Goal: Information Seeking & Learning: Check status

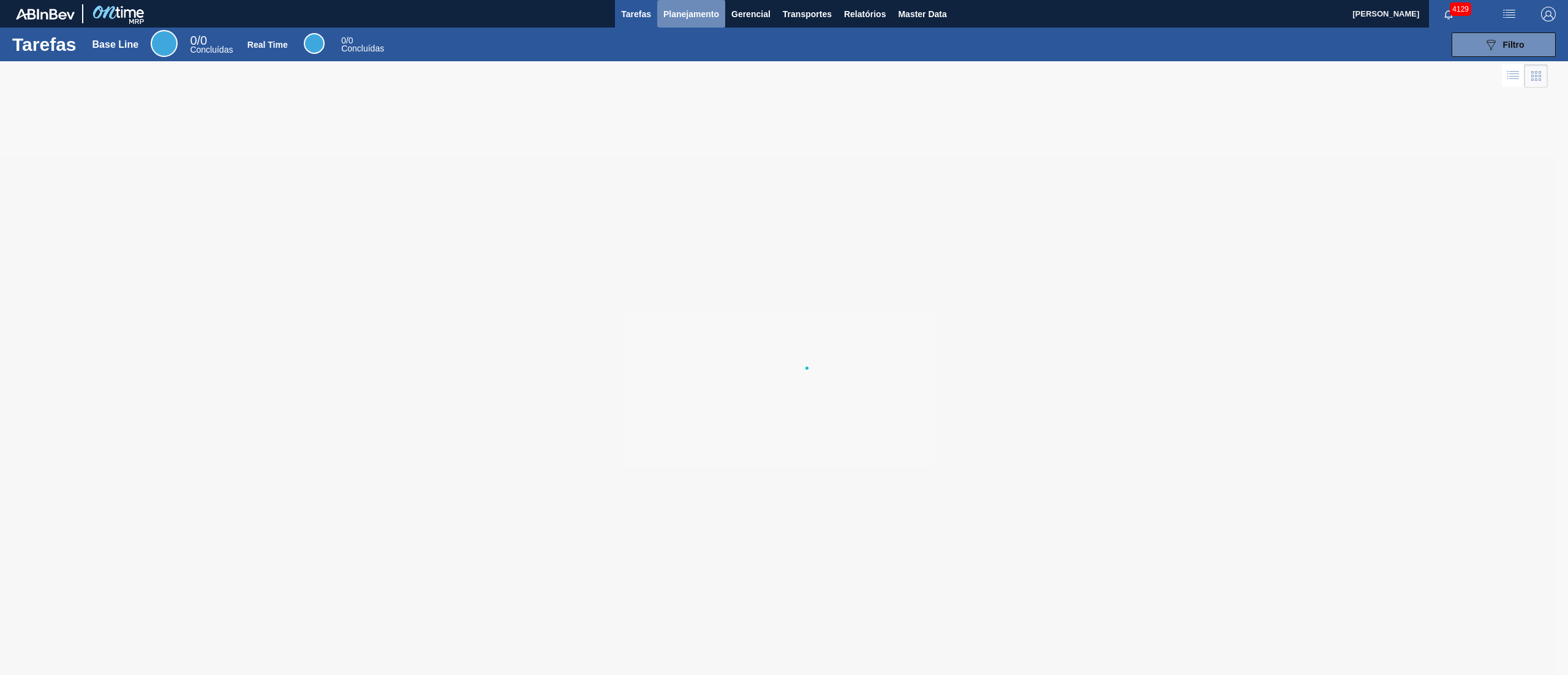
click at [687, 21] on span "Planejamento" at bounding box center [691, 14] width 56 height 15
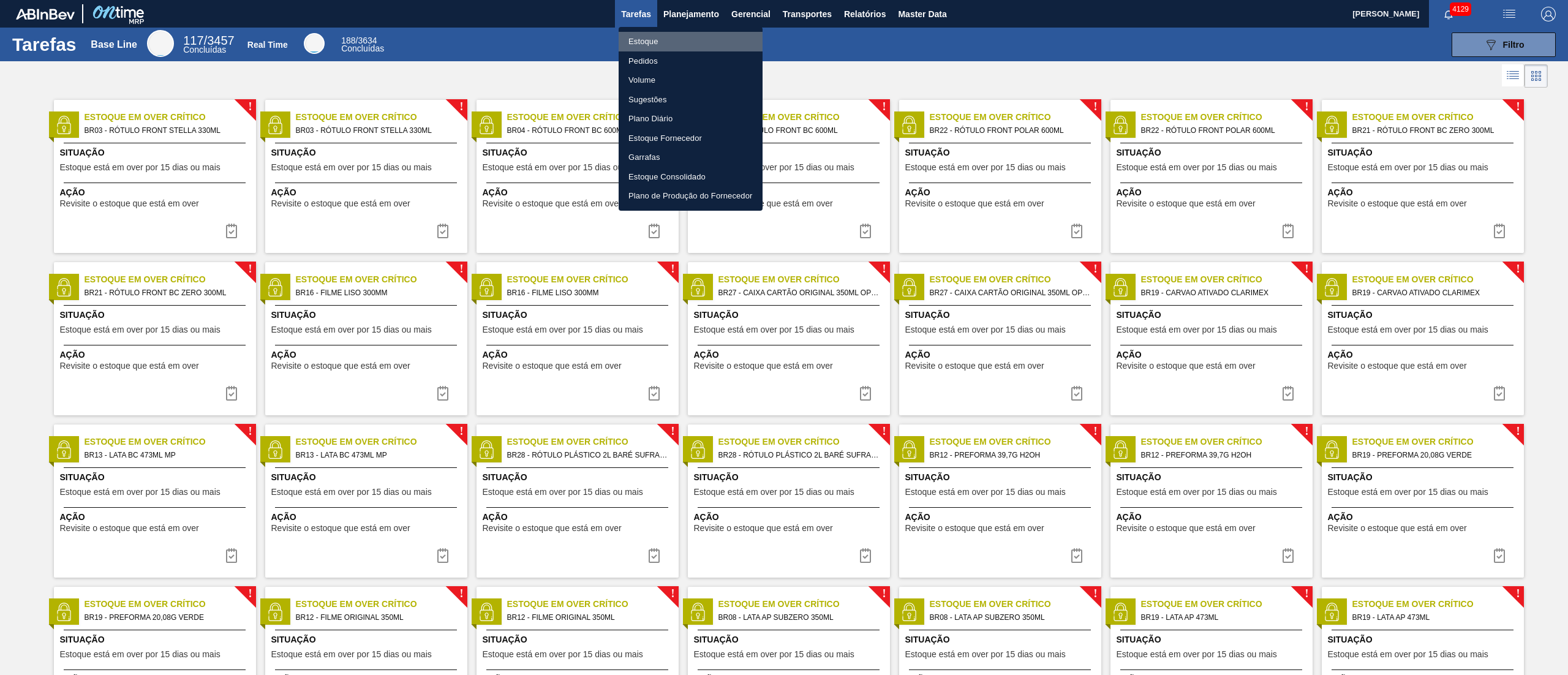
click at [655, 39] on li "Estoque" at bounding box center [690, 42] width 144 height 20
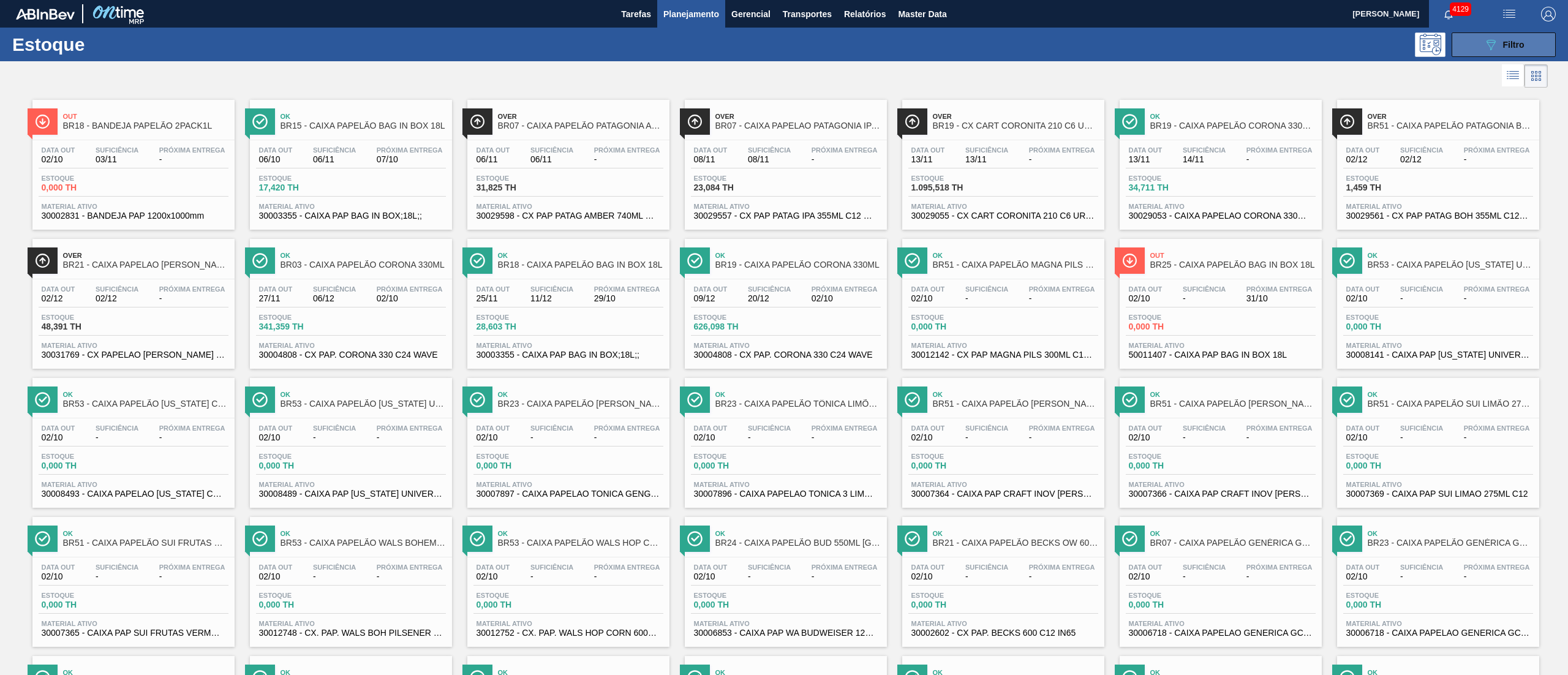
click at [1469, 41] on button "089F7B8B-B2A5-4AFE-B5C0-19BA573D28AC Filtro" at bounding box center [1504, 45] width 104 height 25
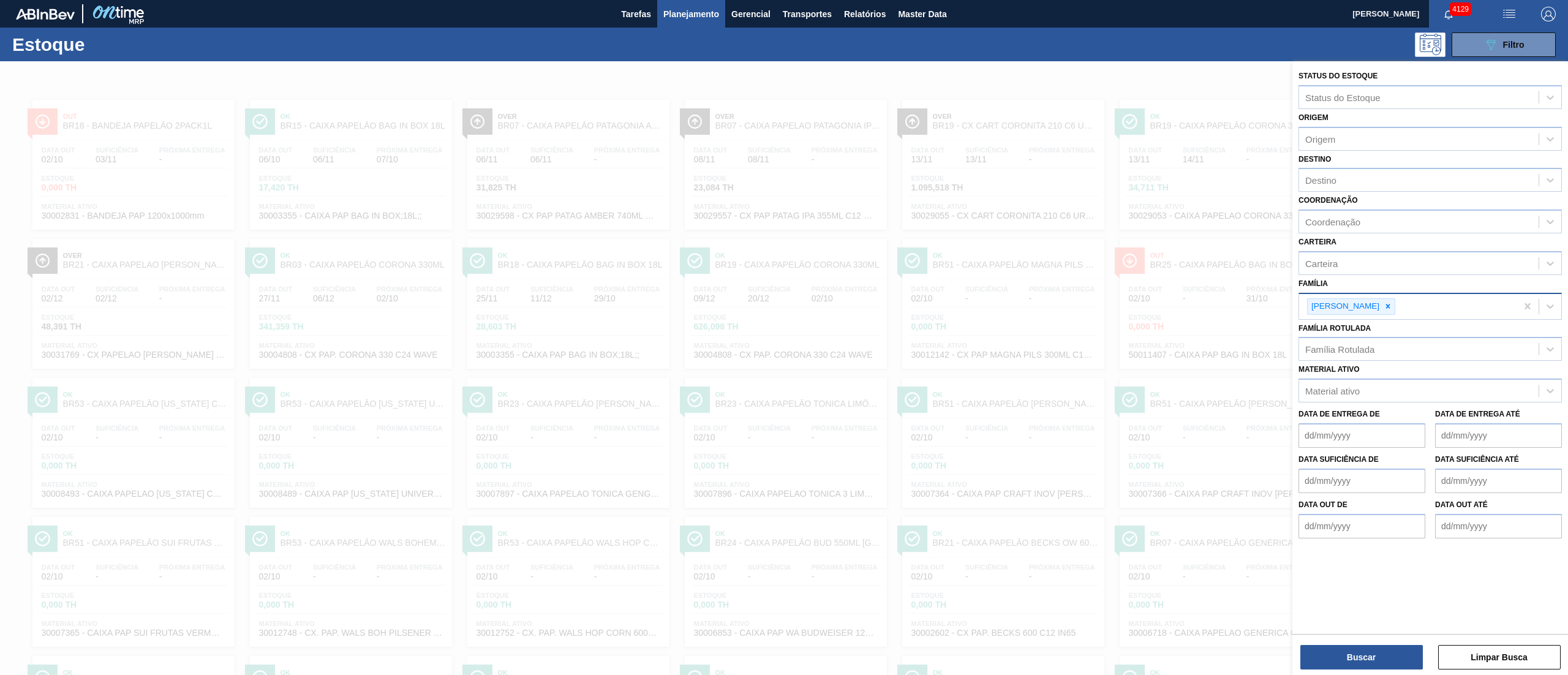
click at [1378, 314] on div "Caixa Papelão" at bounding box center [1408, 306] width 217 height 25
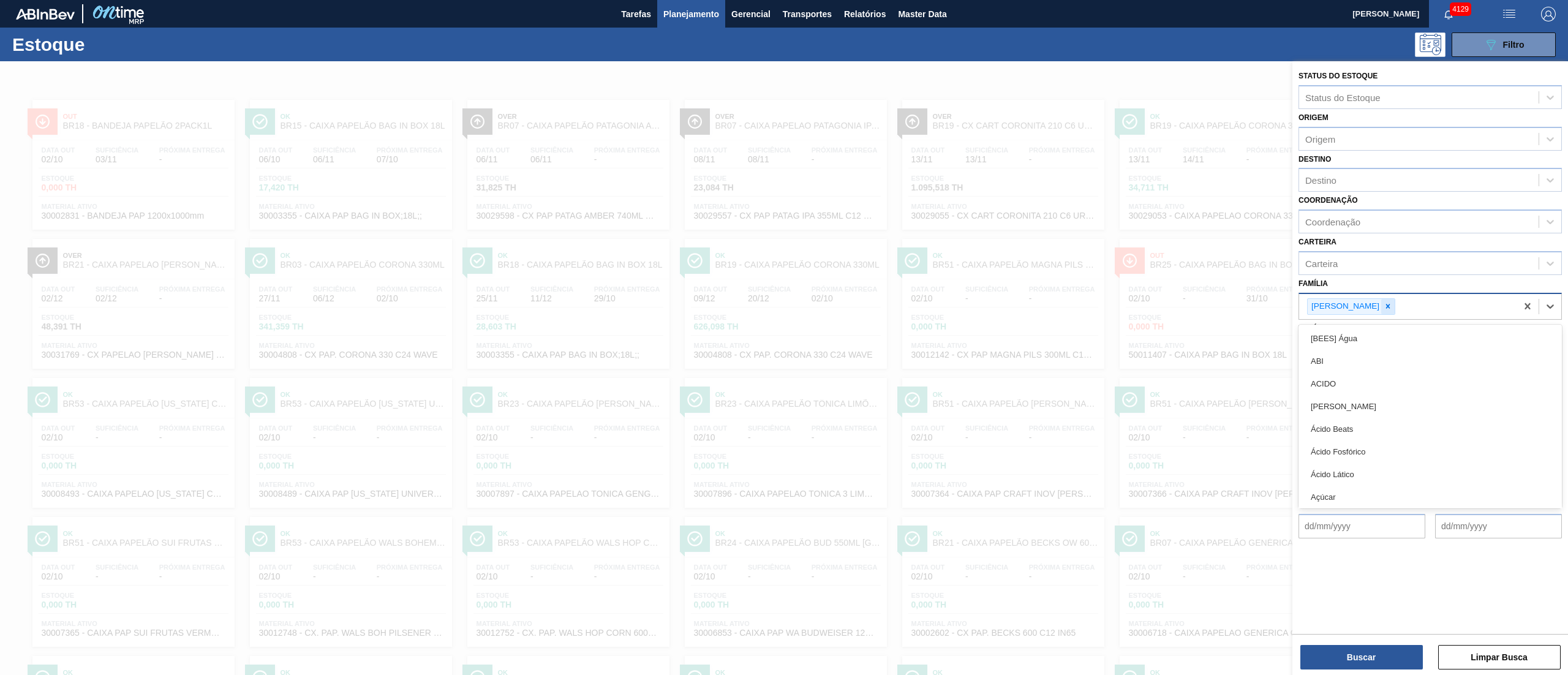
click at [1381, 311] on div at bounding box center [1388, 306] width 13 height 15
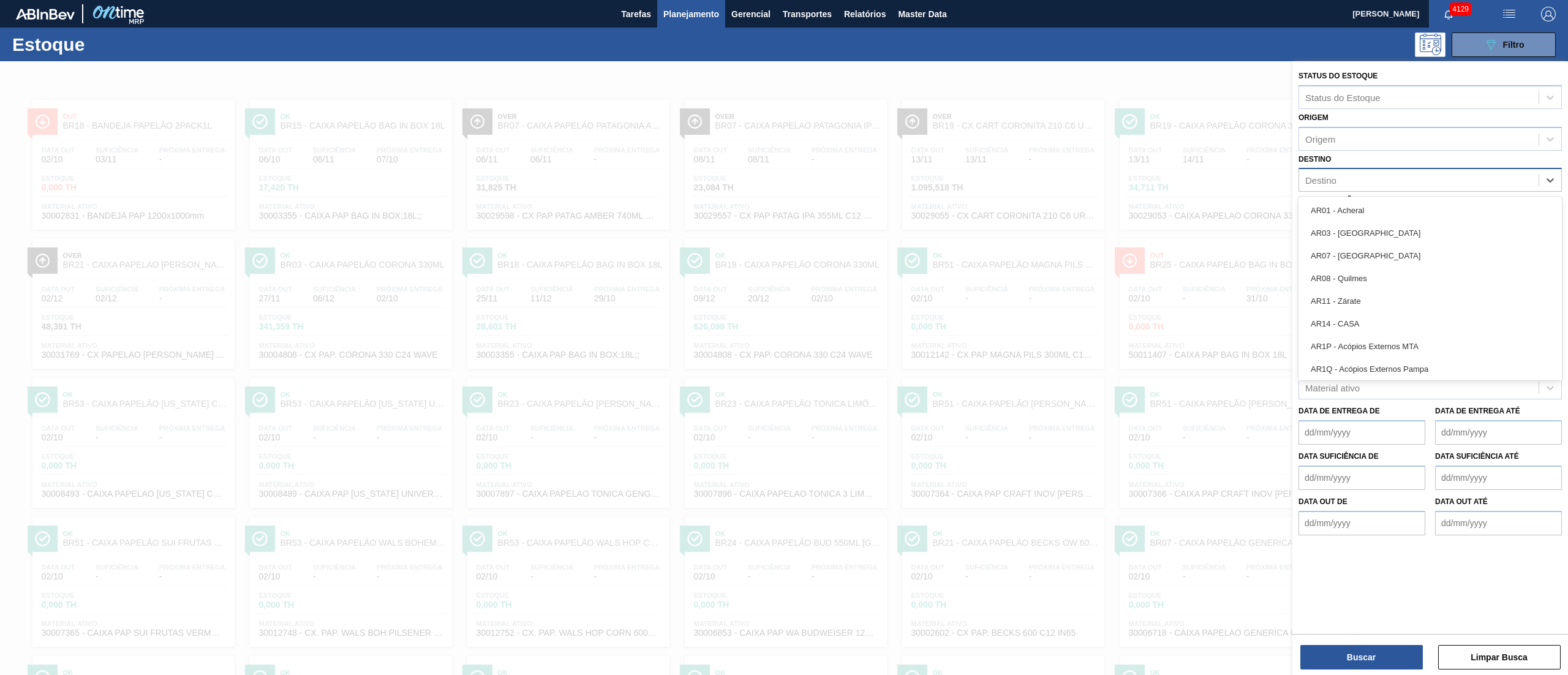
click at [1331, 183] on div "Destino" at bounding box center [1321, 180] width 31 height 10
type input "brv3"
click at [1340, 209] on div "BRV3 - Vidros Rio" at bounding box center [1430, 210] width 263 height 23
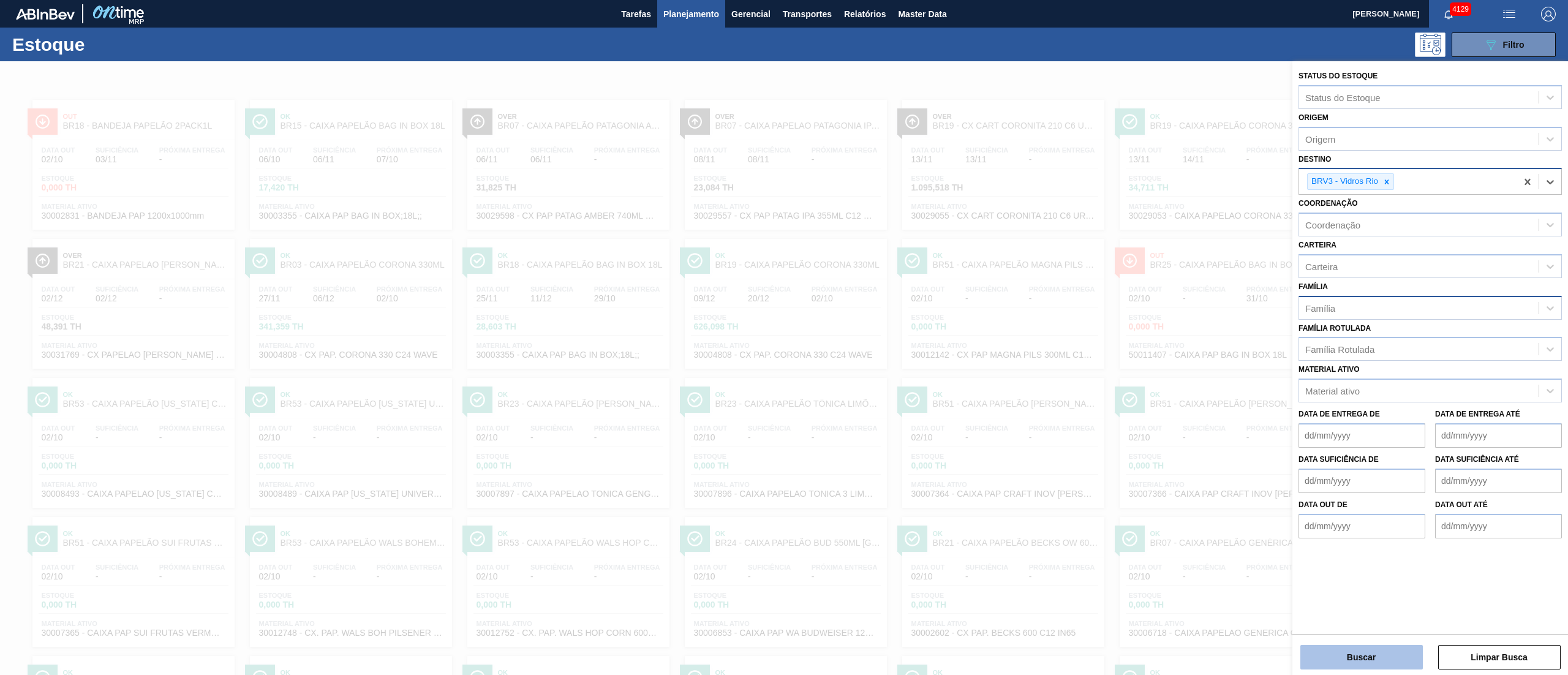
click at [1354, 657] on button "Buscar" at bounding box center [1362, 657] width 123 height 25
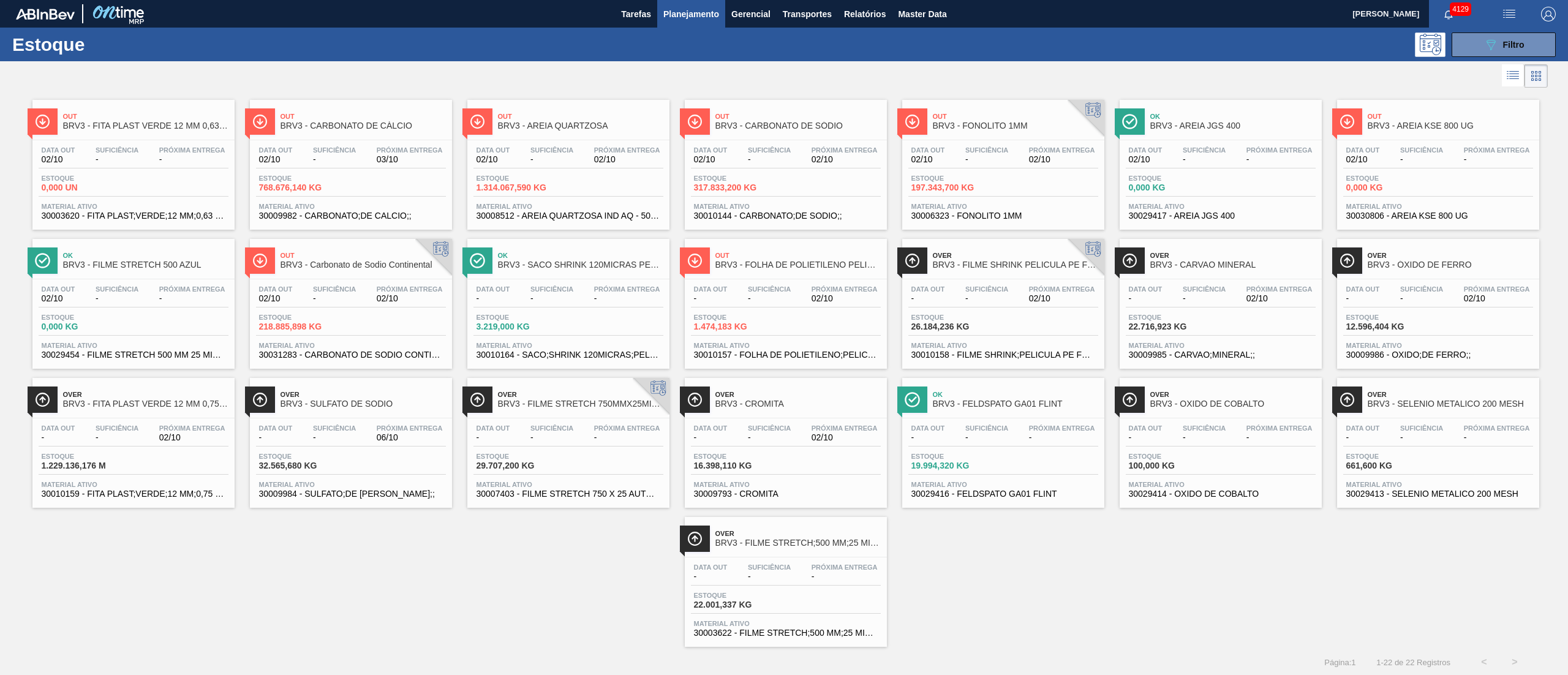
click at [371, 558] on div "Out BRV3 - FITA PLAST VERDE 12 MM 0,63 MM 2000 M Data out 02/10 Suficiência - P…" at bounding box center [784, 369] width 1568 height 557
click at [1070, 354] on span "30010158 - FILME SHRINK;PELICULA PE FOLHA; LARG 240" at bounding box center [1004, 355] width 184 height 9
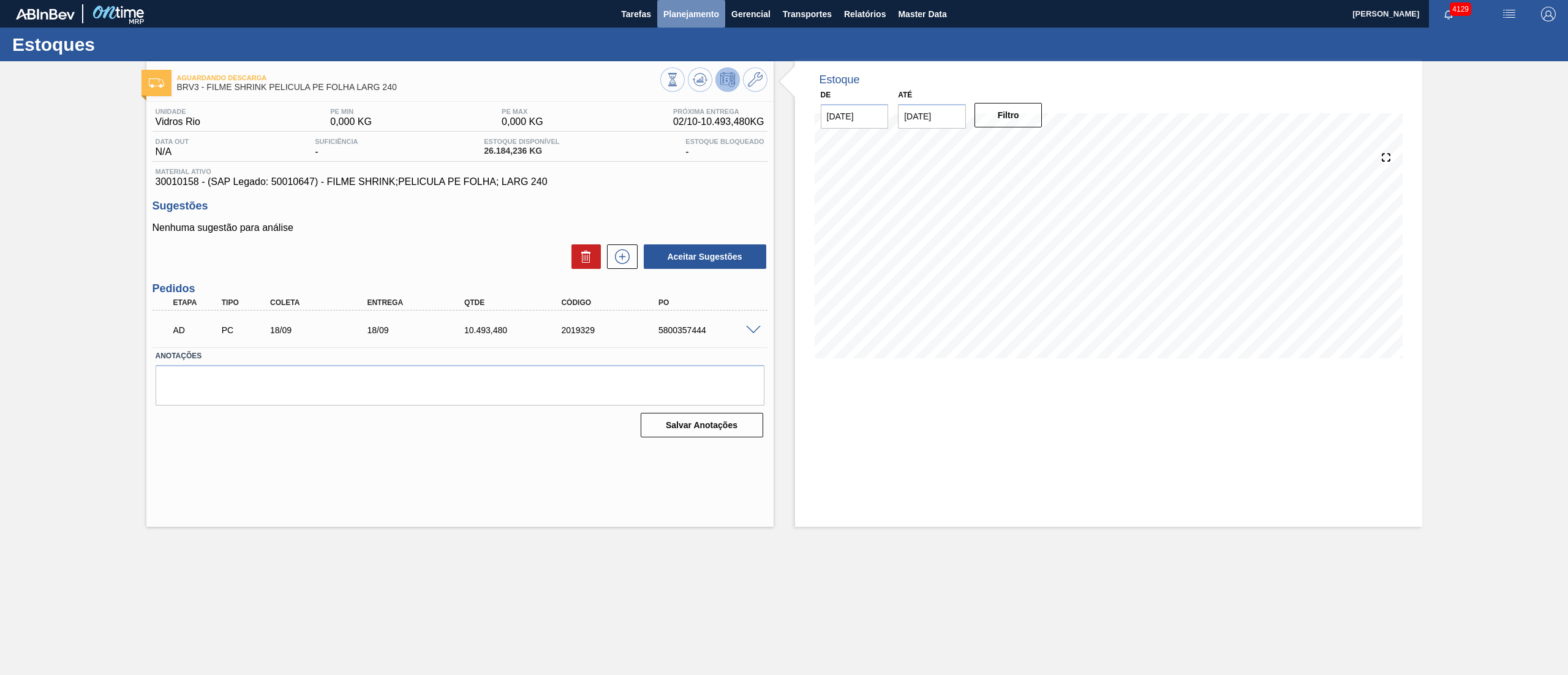
click at [694, 11] on span "Planejamento" at bounding box center [691, 14] width 56 height 15
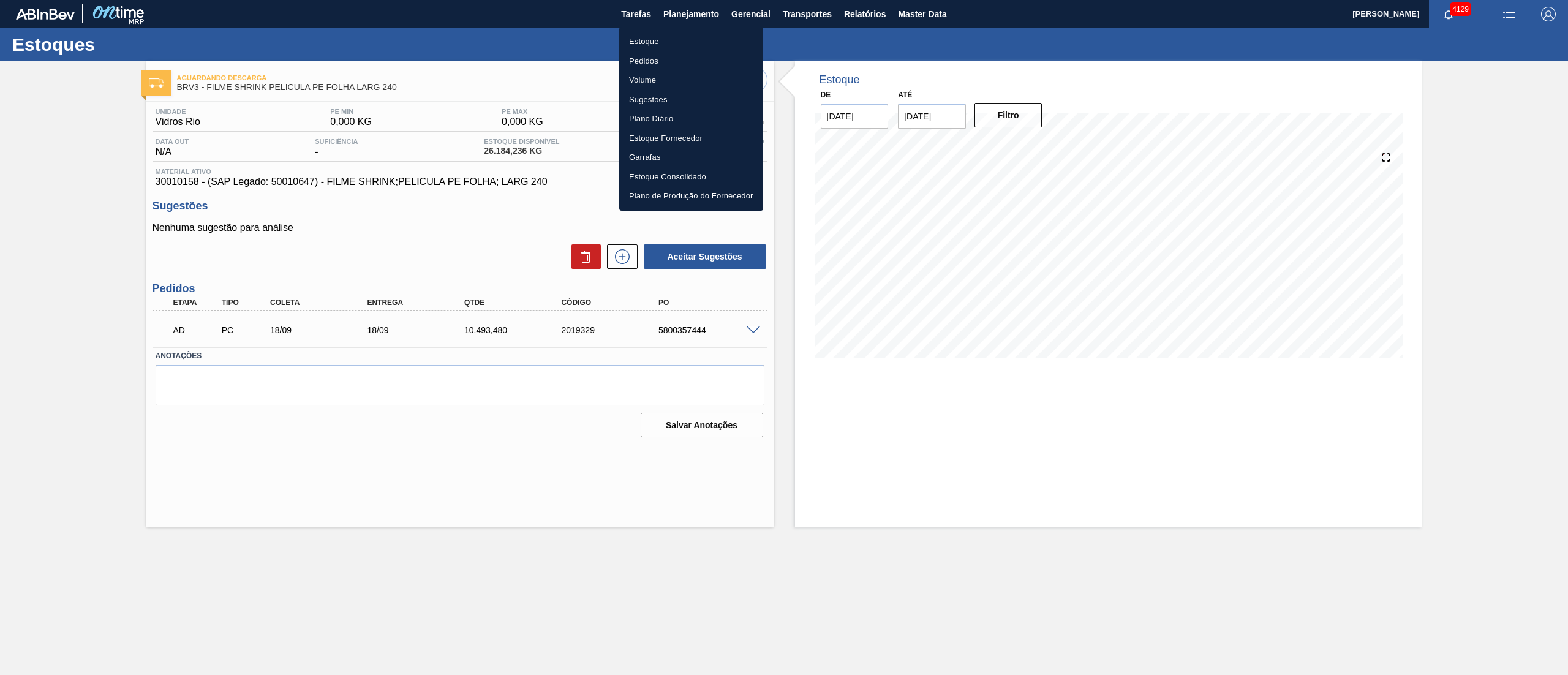
click at [632, 42] on li "Estoque" at bounding box center [691, 42] width 144 height 20
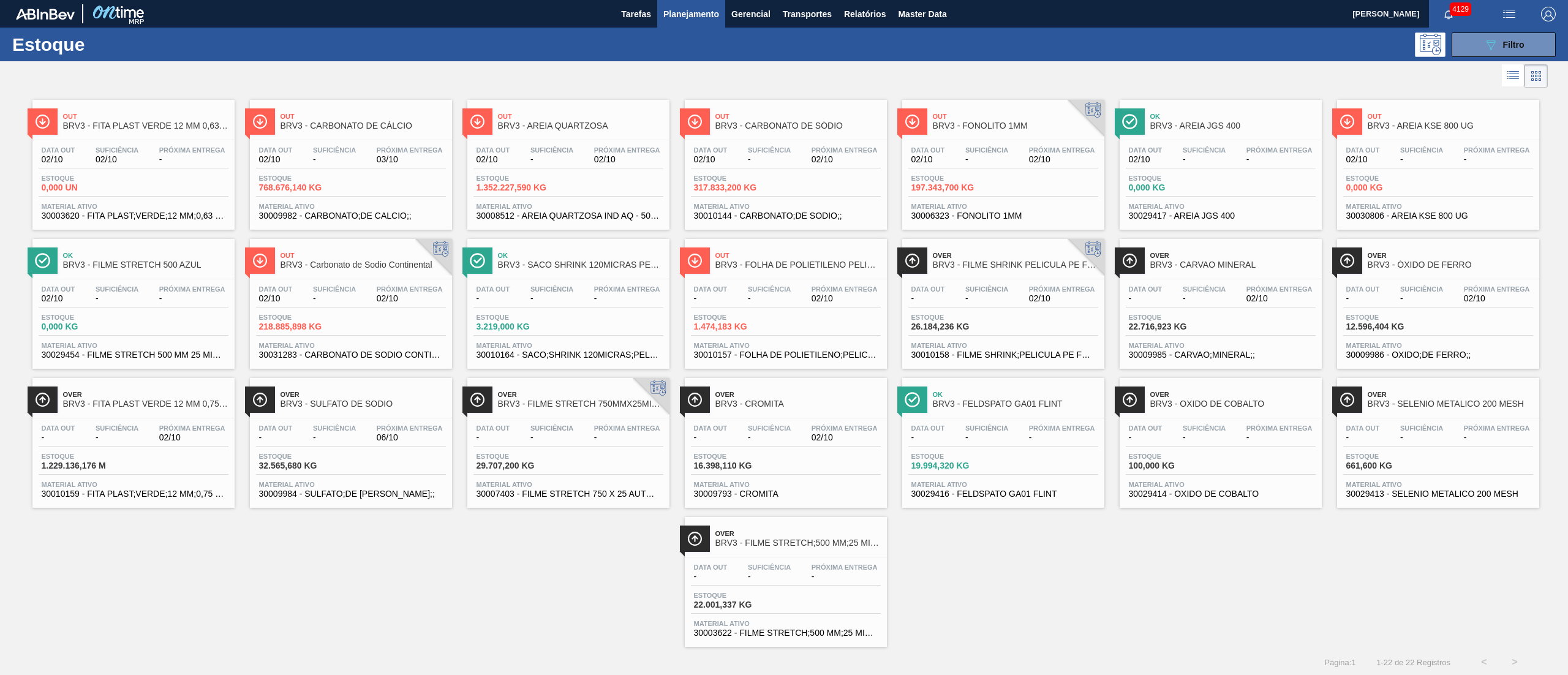
click at [725, 171] on div "Data out 02/10 Suficiência - Próxima Entrega 02/10 Estoque 317.833,200 KG Mater…" at bounding box center [785, 182] width 202 height 83
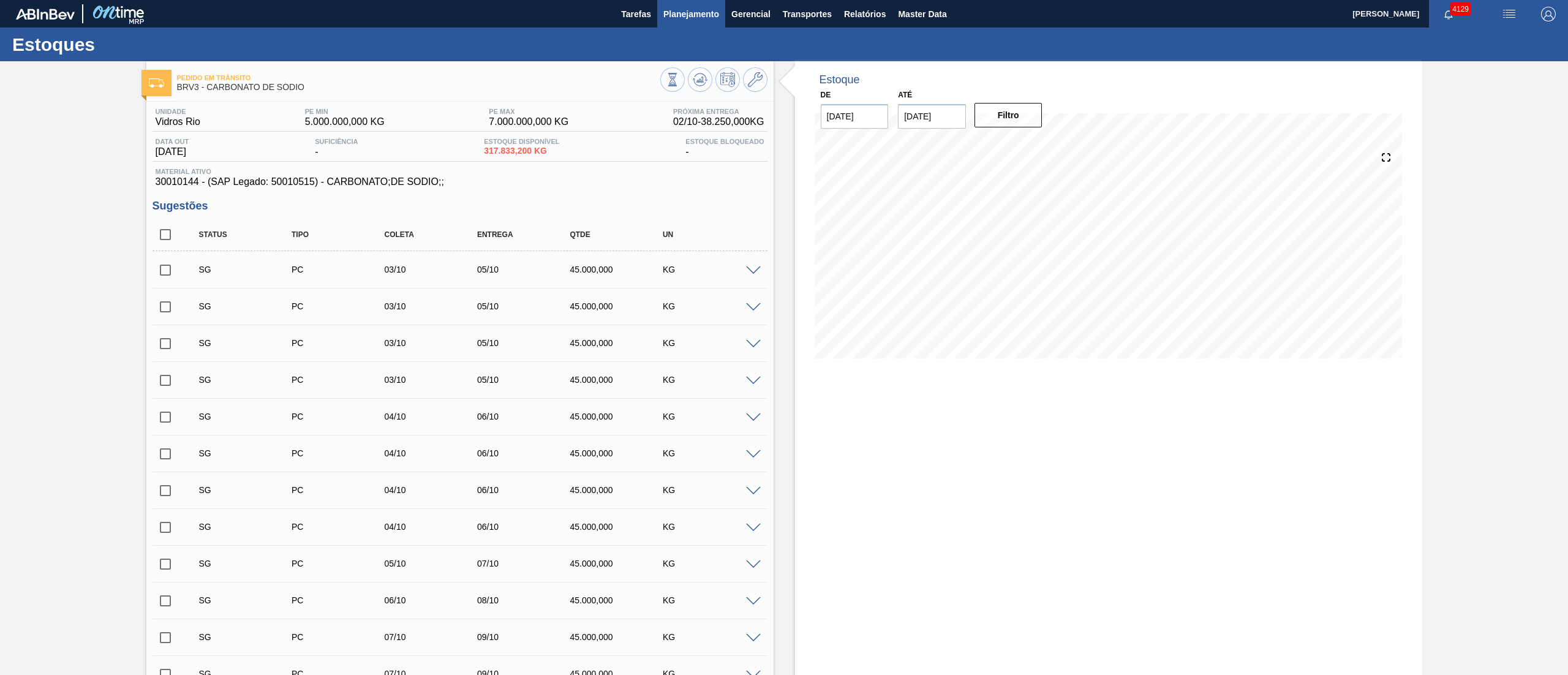
click at [687, 18] on span "Planejamento" at bounding box center [691, 14] width 56 height 15
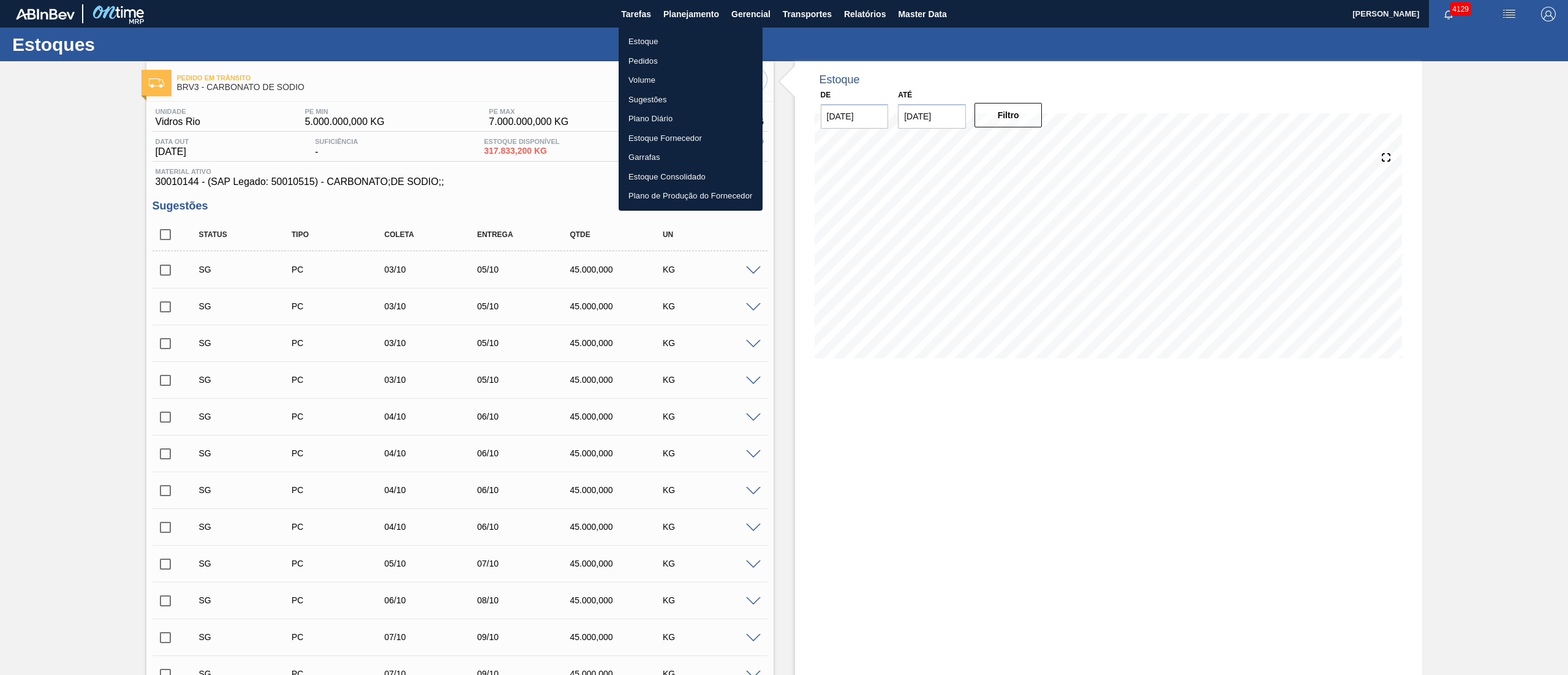
click at [637, 36] on li "Estoque" at bounding box center [690, 42] width 144 height 20
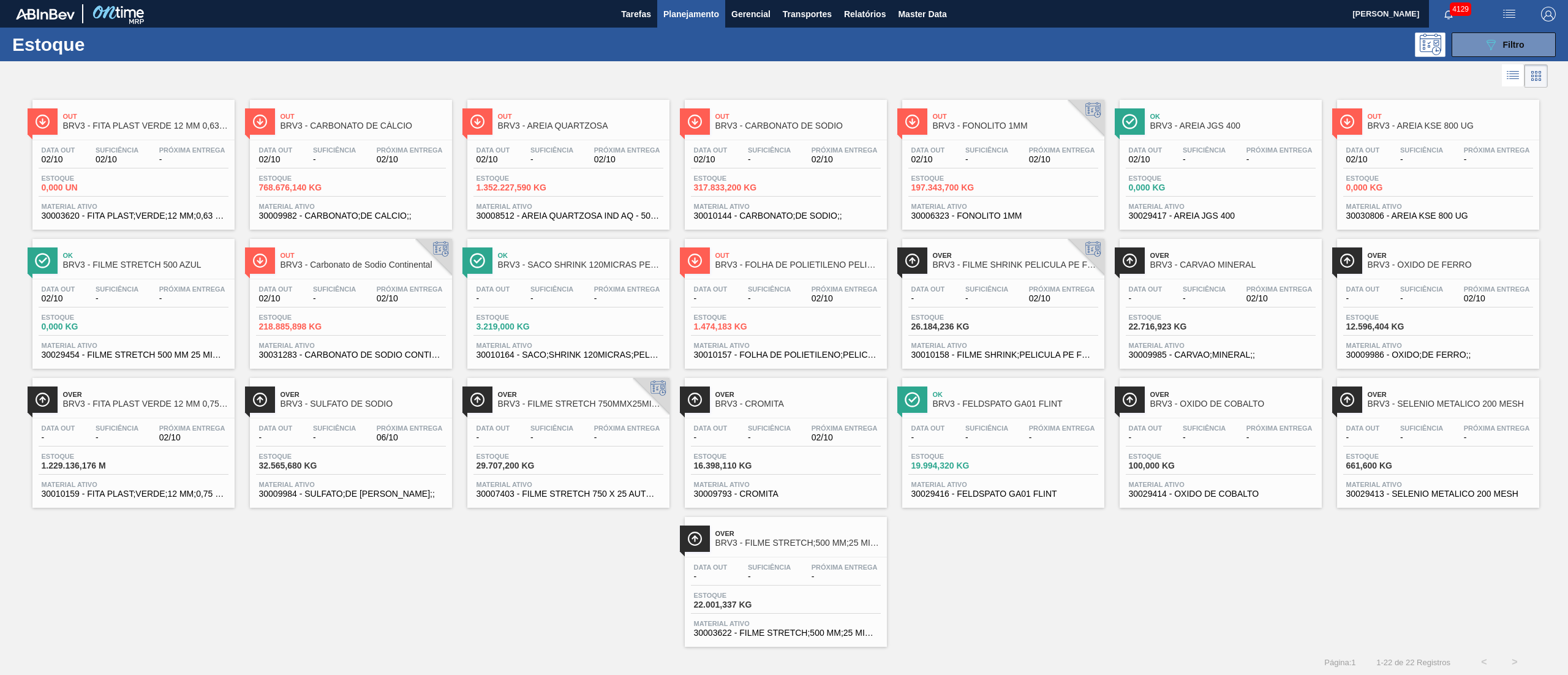
click at [569, 296] on span "-" at bounding box center [552, 298] width 43 height 9
